Goal: Book appointment/travel/reservation

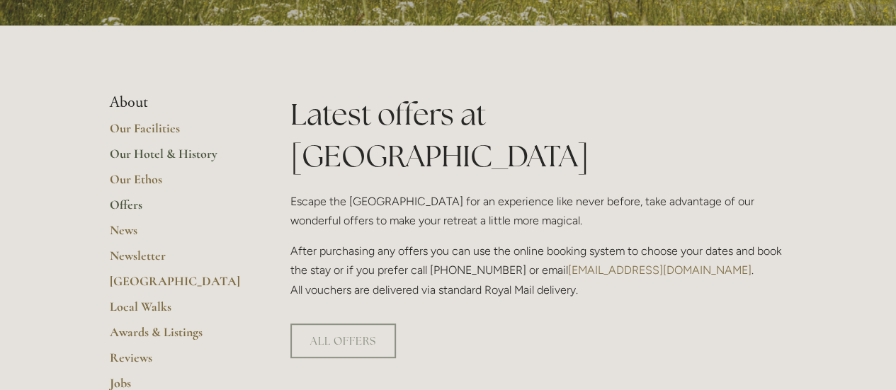
scroll to position [235, 0]
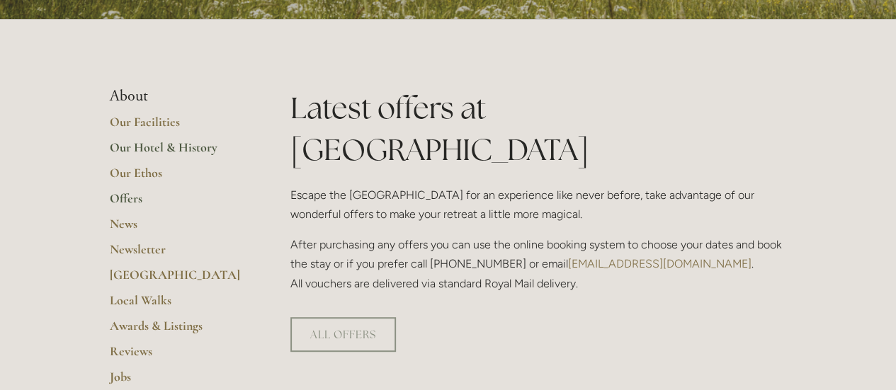
click at [186, 147] on link "Our Hotel & History" at bounding box center [177, 153] width 135 height 26
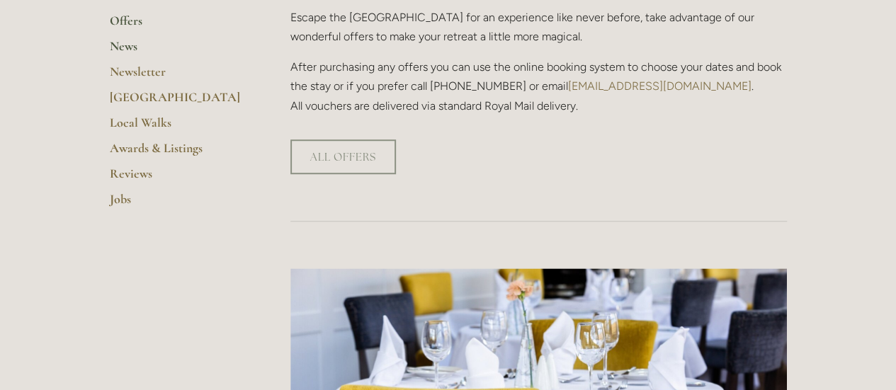
scroll to position [414, 0]
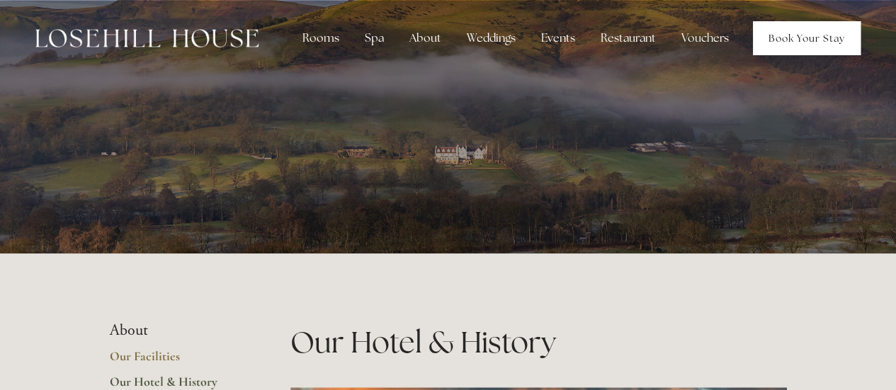
click at [818, 49] on link "Book Your Stay" at bounding box center [807, 38] width 108 height 34
